Goal: Find specific page/section: Find specific page/section

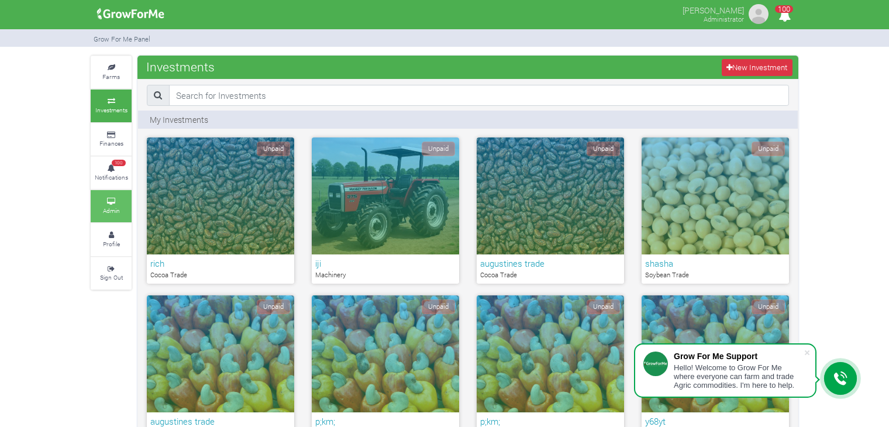
click at [116, 199] on icon at bounding box center [111, 202] width 35 height 6
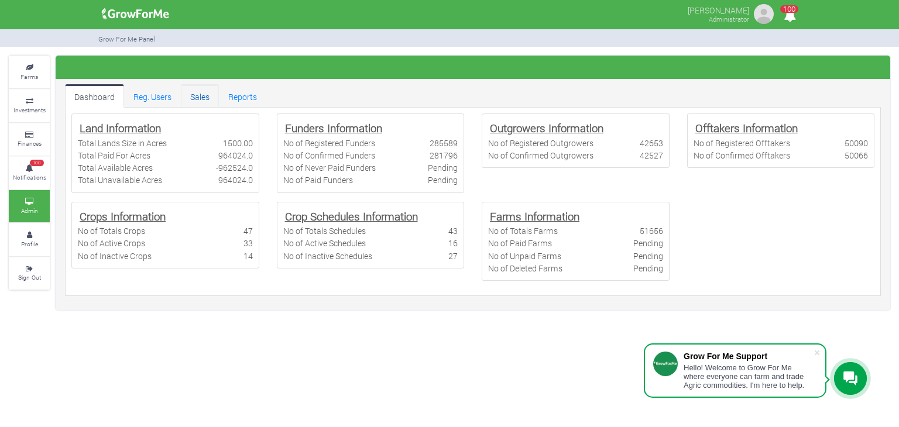
click at [197, 97] on link "Sales" at bounding box center [200, 95] width 38 height 23
